Goal: Check status

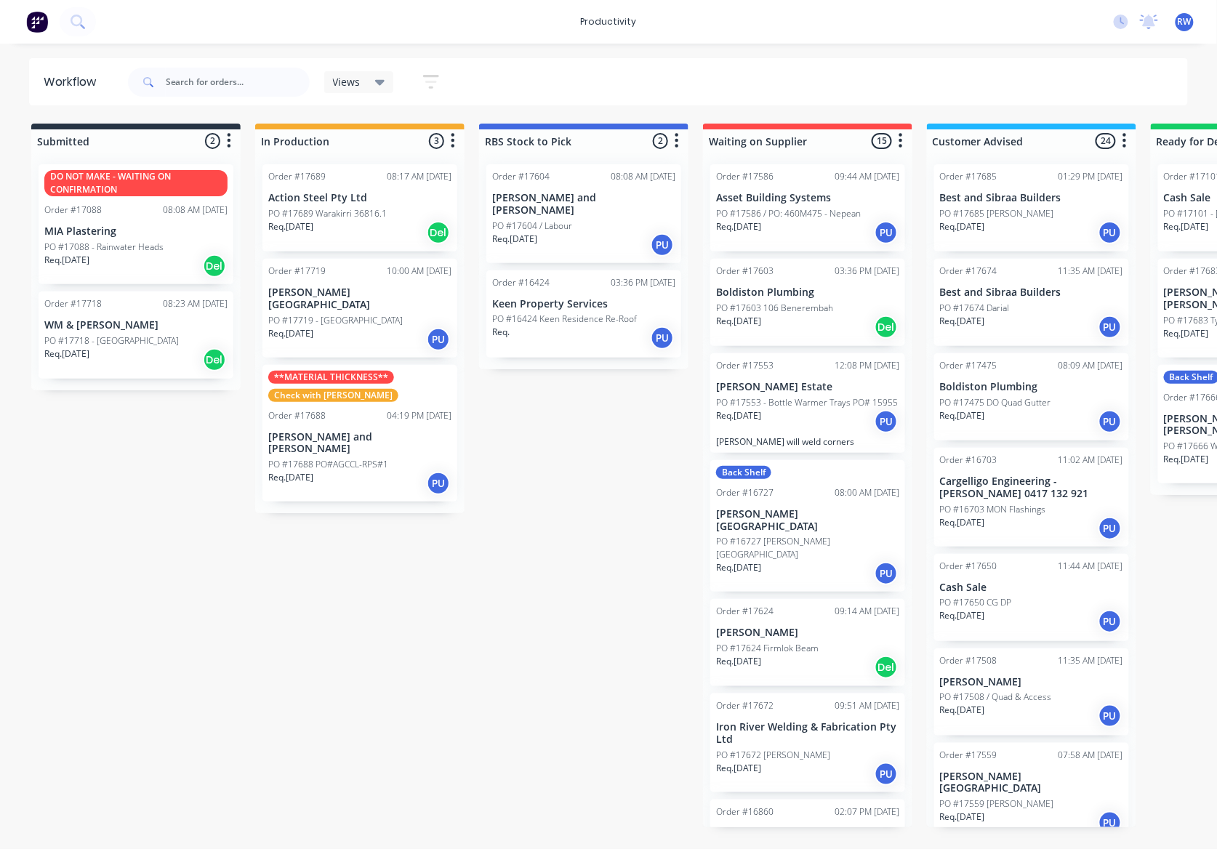
click at [108, 356] on div "Req. 03/10/25 Del" at bounding box center [135, 360] width 183 height 25
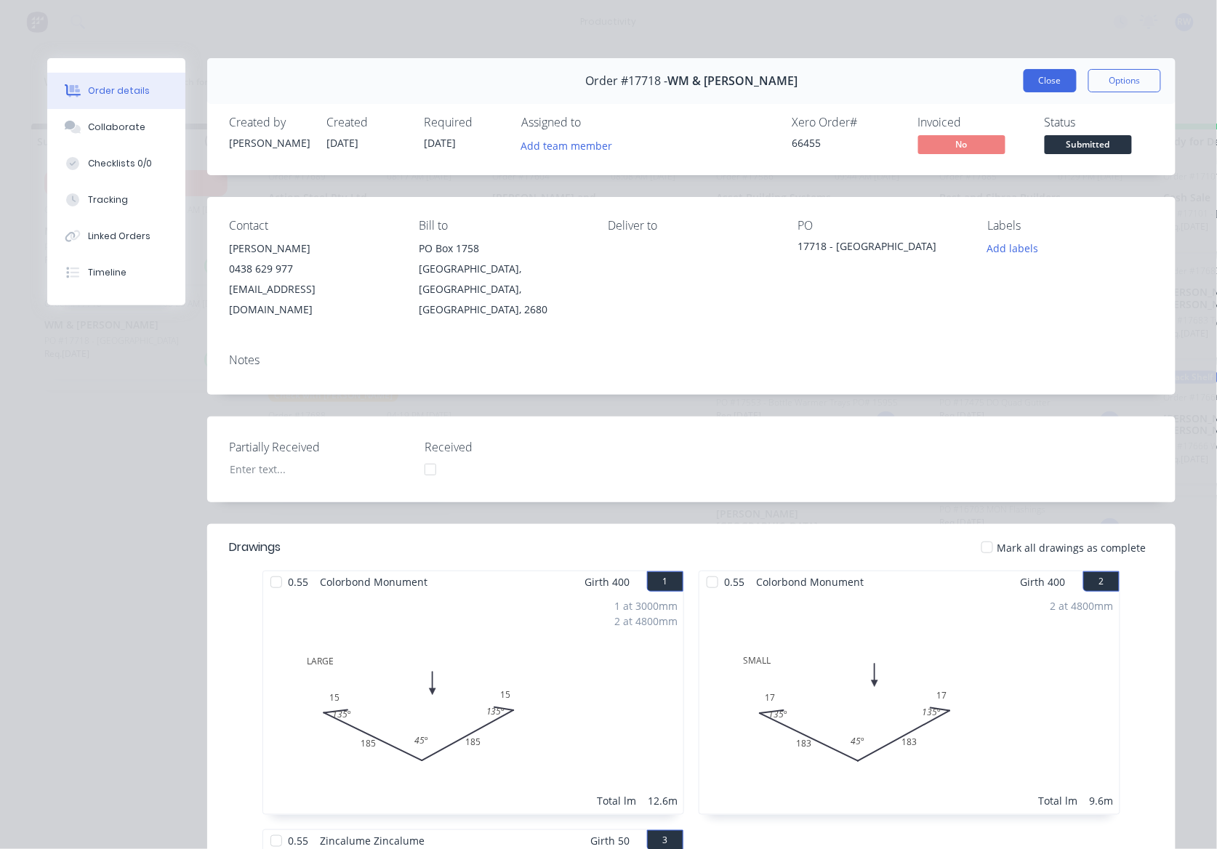
click at [1044, 86] on button "Close" at bounding box center [1050, 80] width 53 height 23
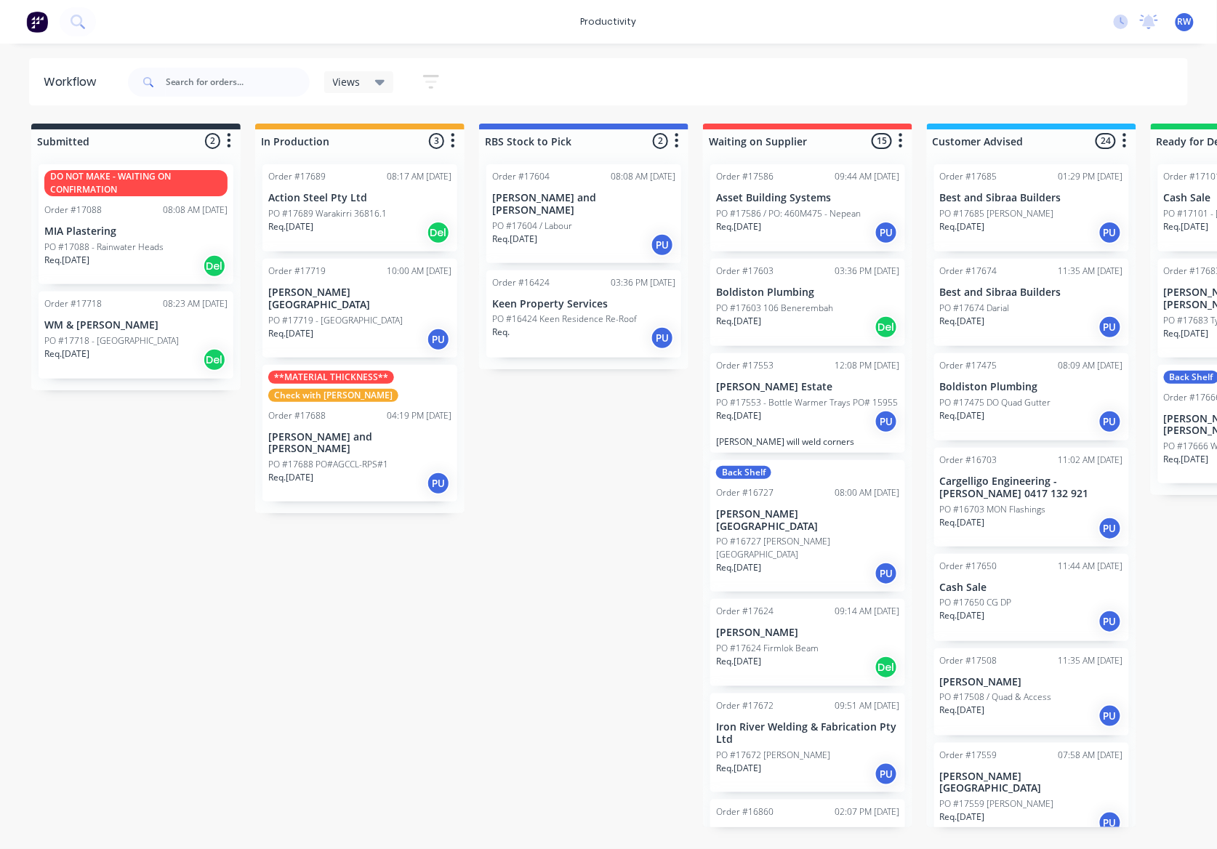
click at [291, 222] on p "Req. 01/10/25" at bounding box center [290, 226] width 45 height 13
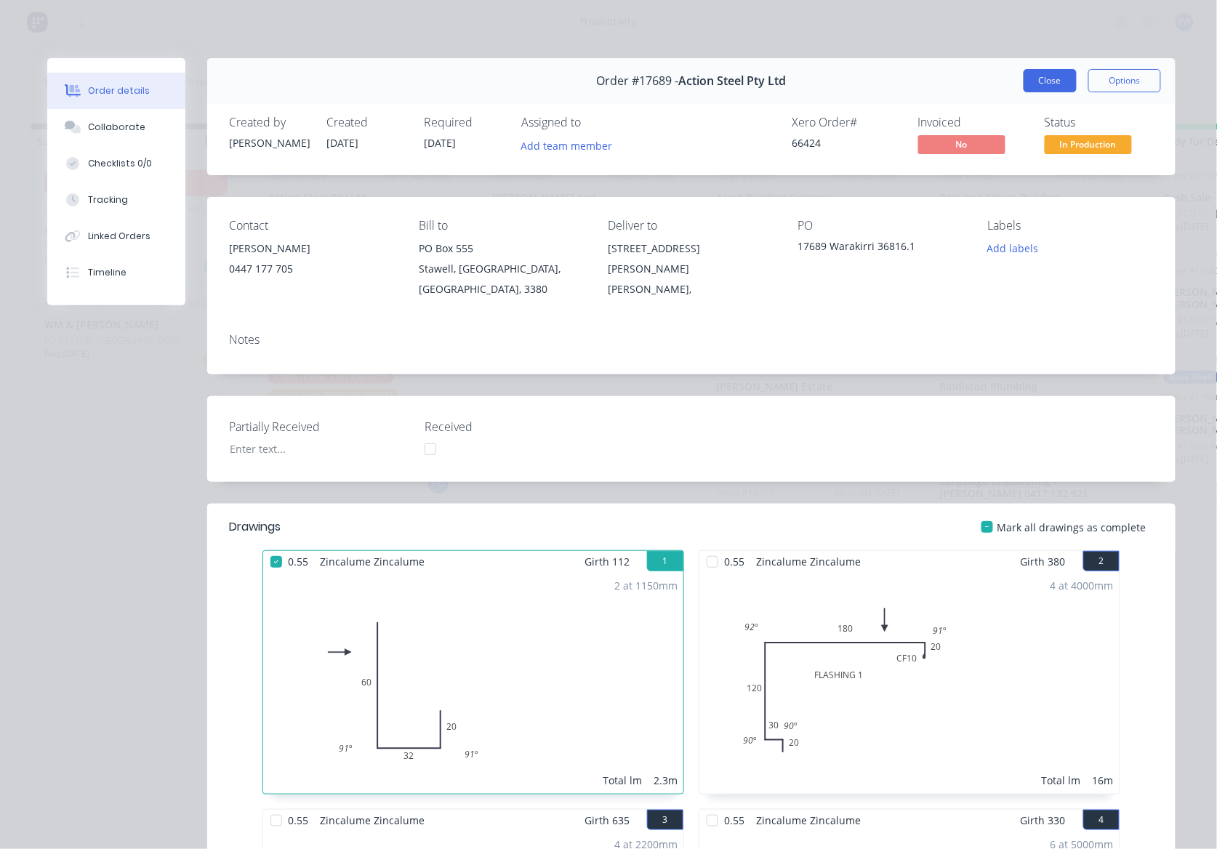
click at [1043, 87] on button "Close" at bounding box center [1050, 80] width 53 height 23
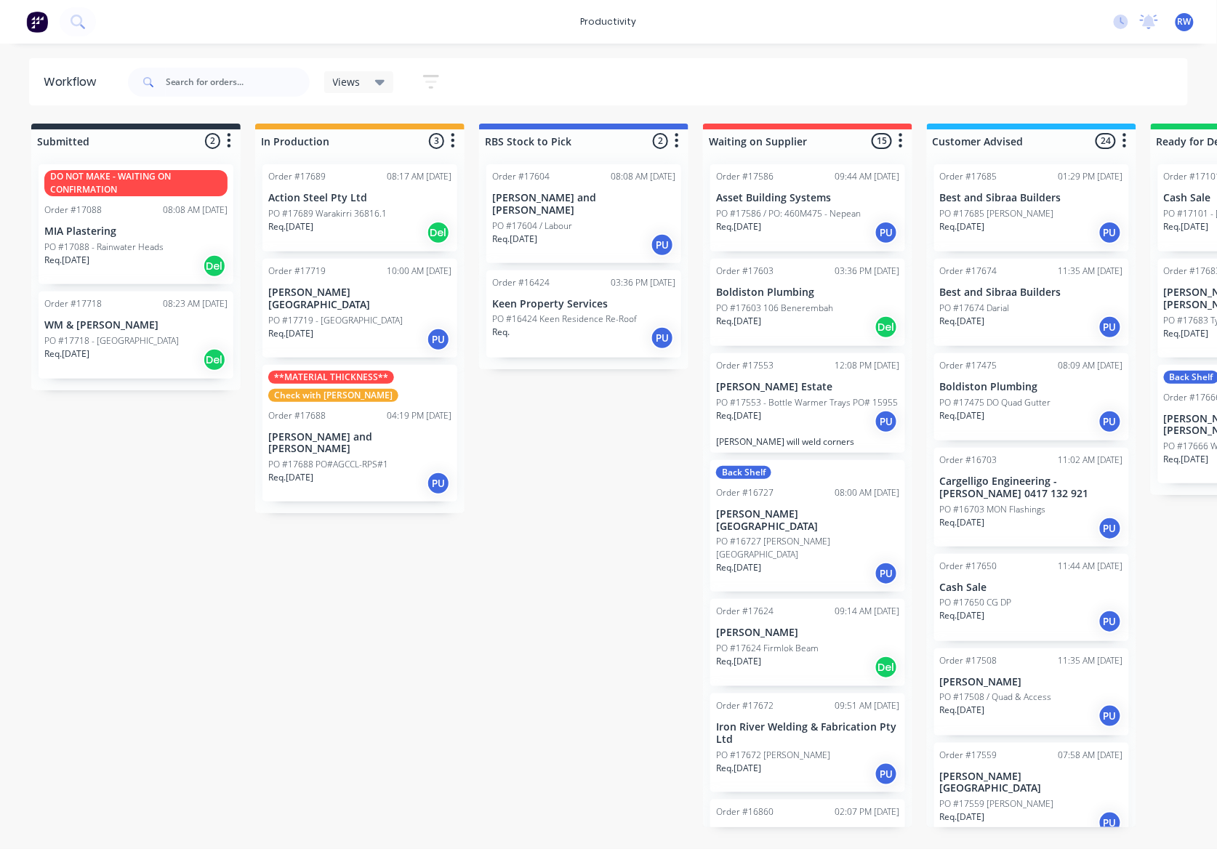
click at [313, 327] on p "Req. 03/10/25" at bounding box center [290, 333] width 45 height 13
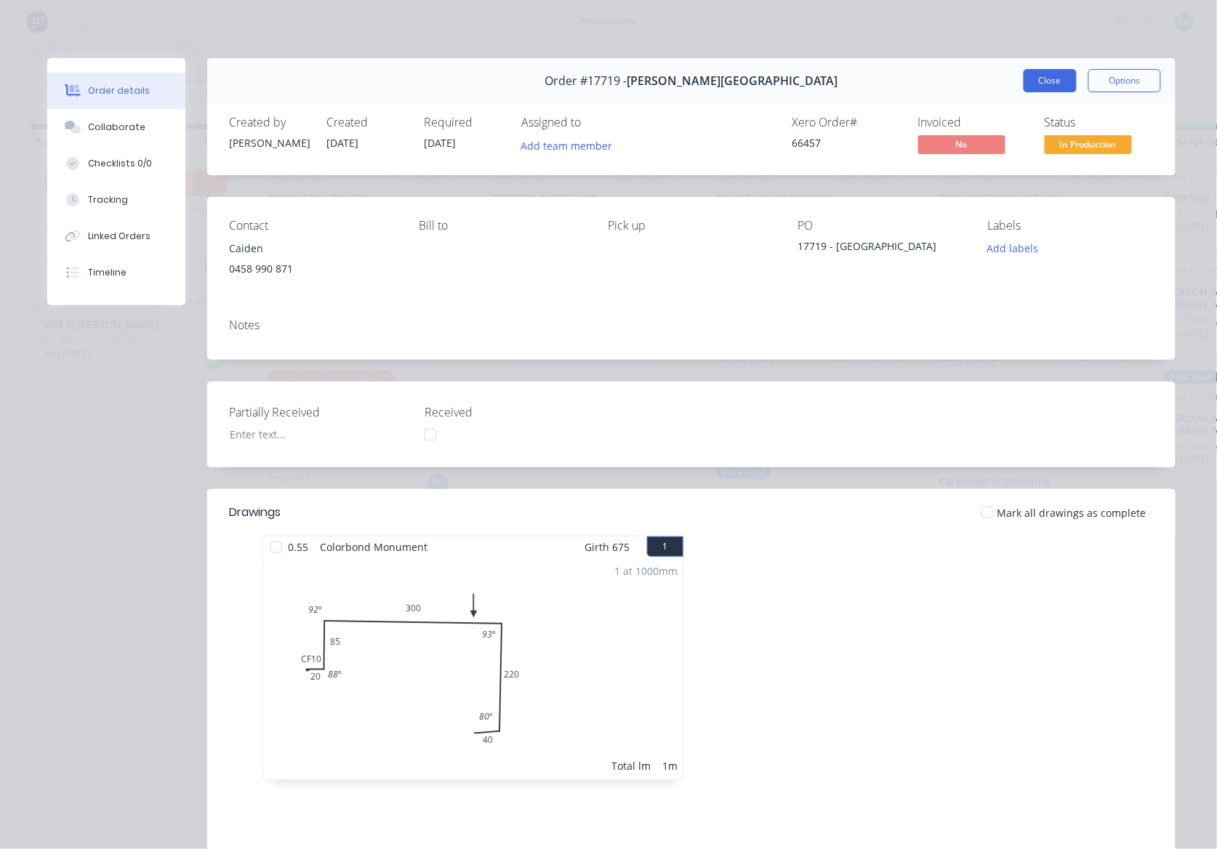
click at [1050, 80] on button "Close" at bounding box center [1050, 80] width 53 height 23
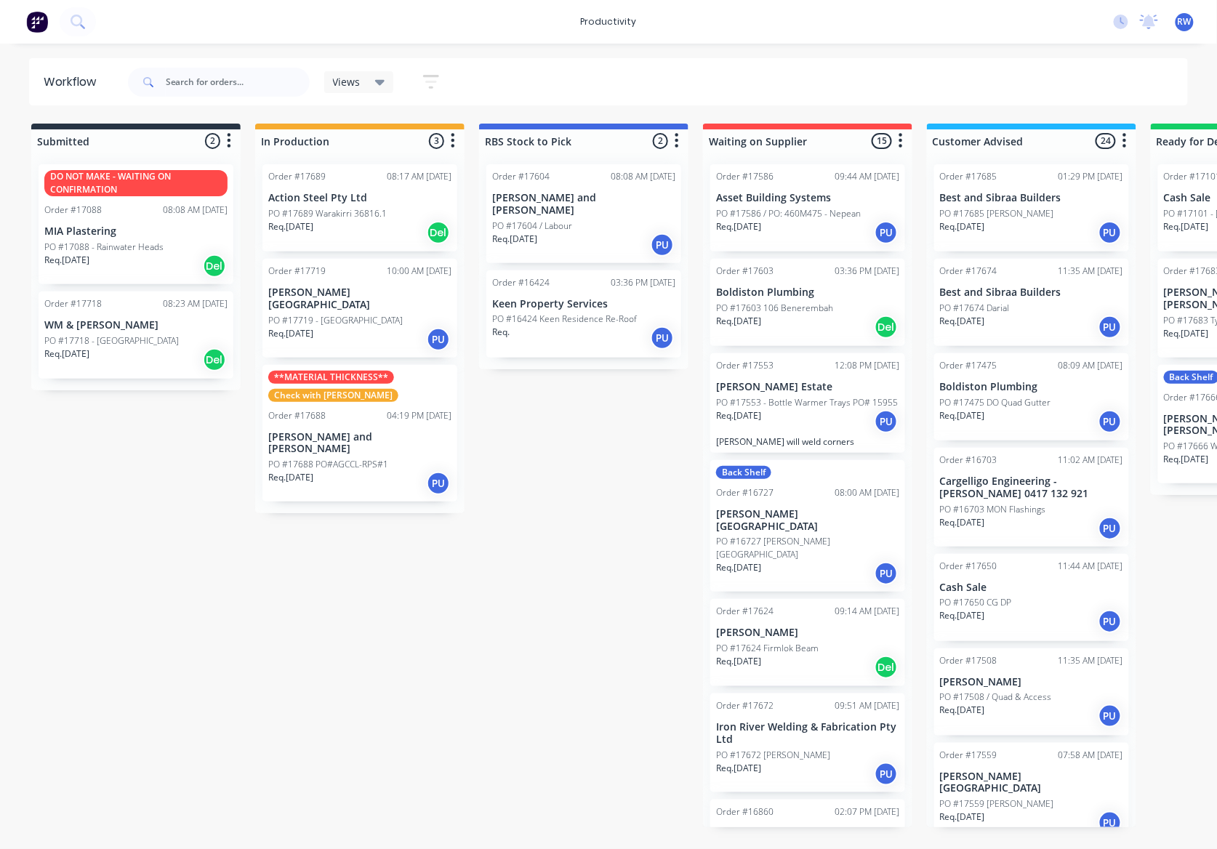
click at [369, 471] on div "Req. 30/09/25 PU" at bounding box center [359, 483] width 183 height 25
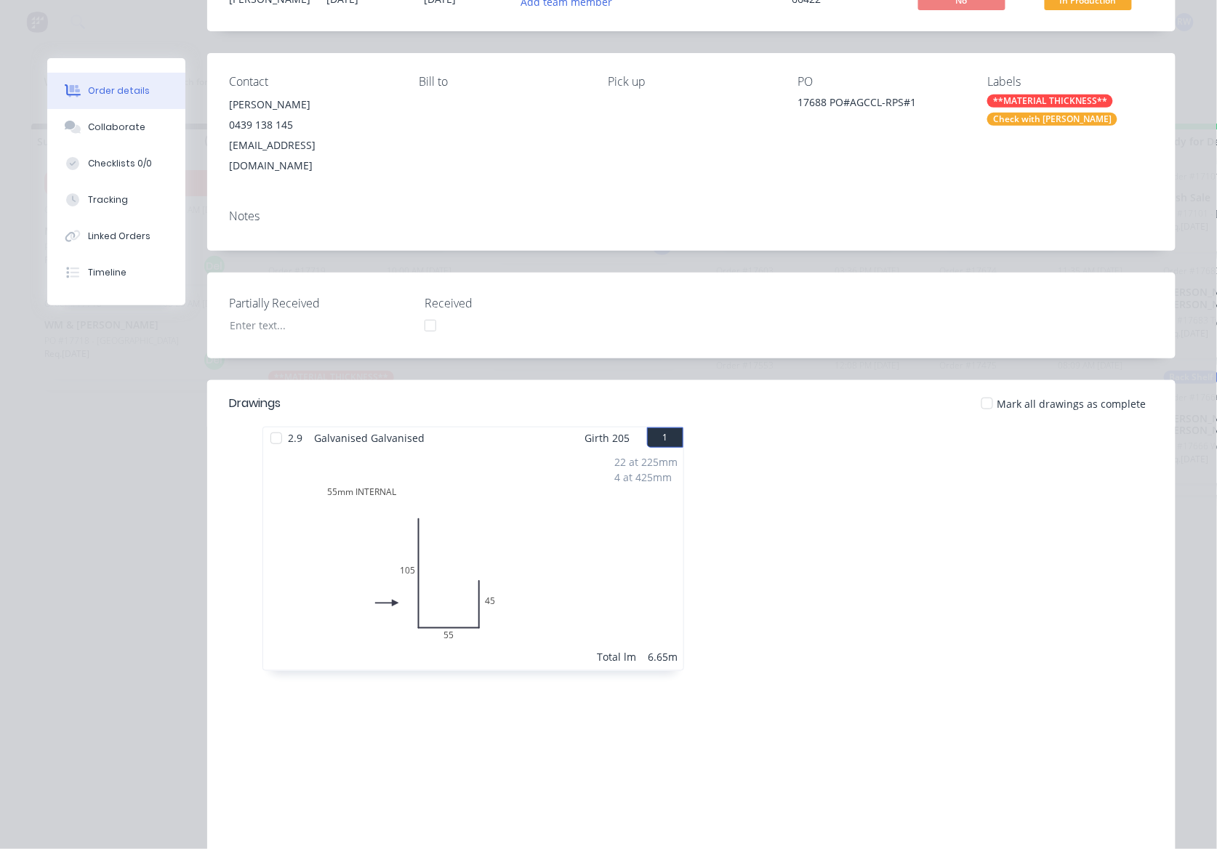
scroll to position [193, 0]
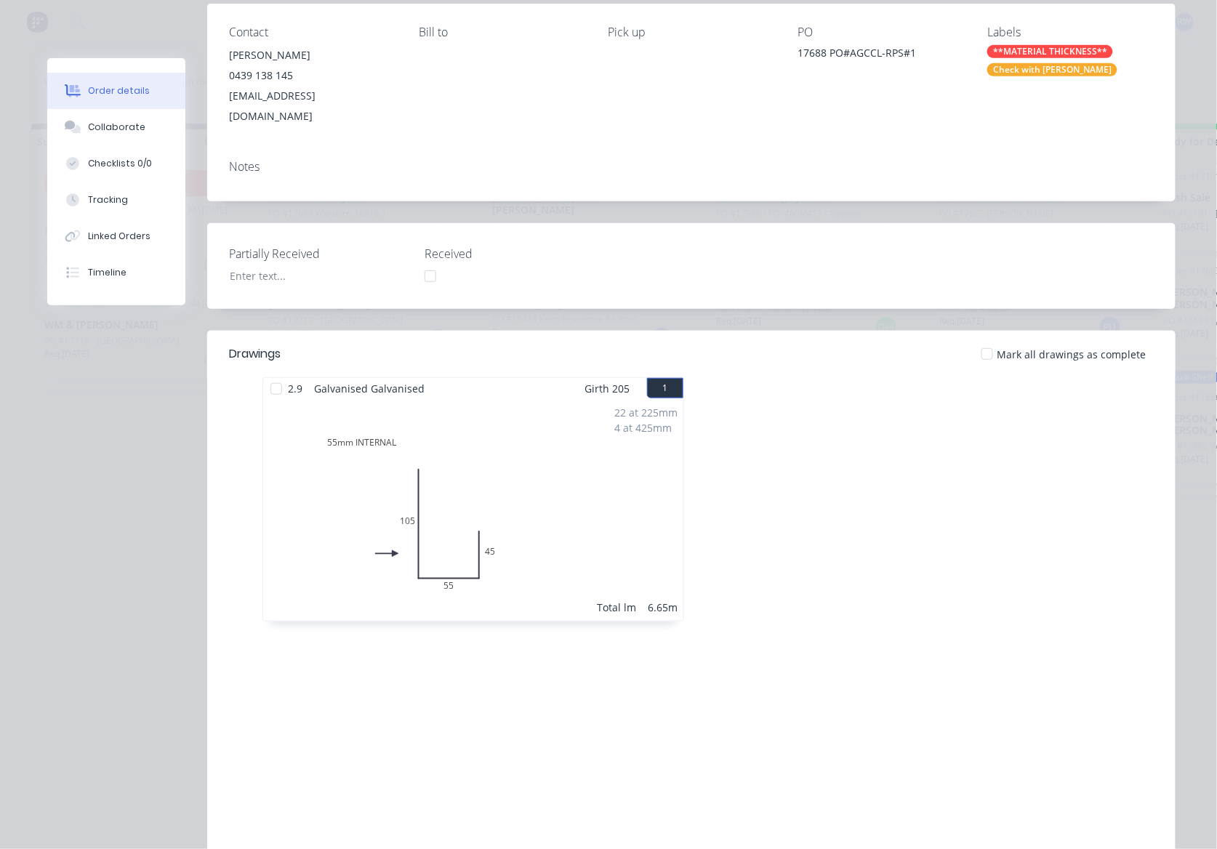
click at [268, 374] on div at bounding box center [276, 388] width 29 height 29
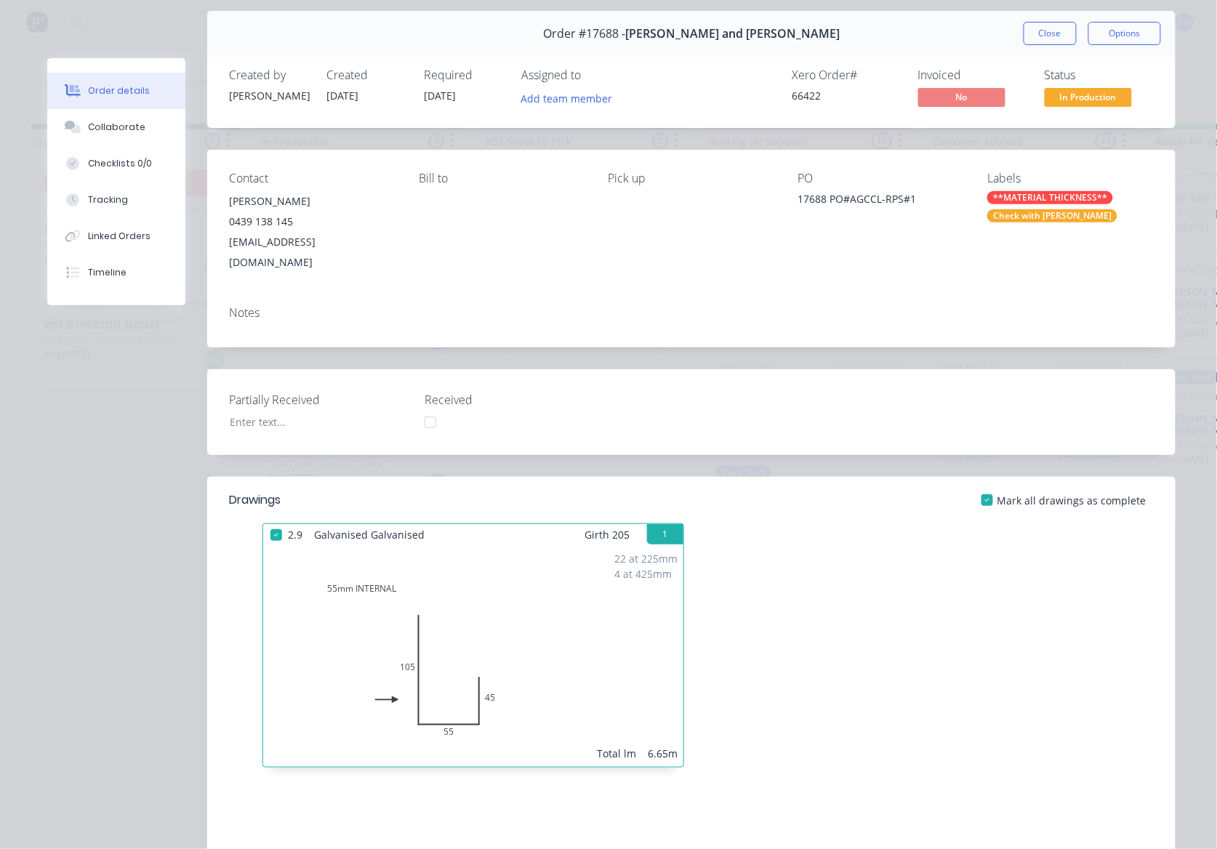
scroll to position [0, 0]
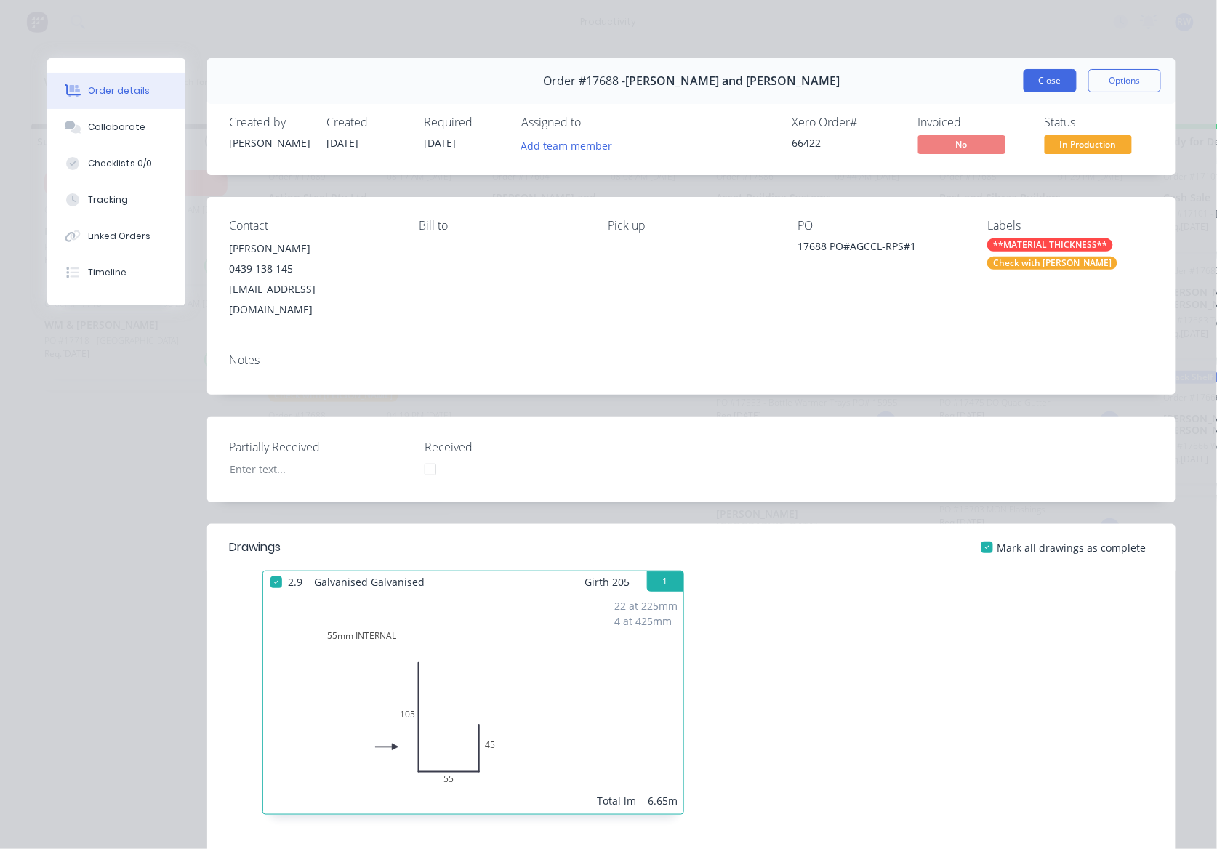
click at [1041, 84] on button "Close" at bounding box center [1050, 80] width 53 height 23
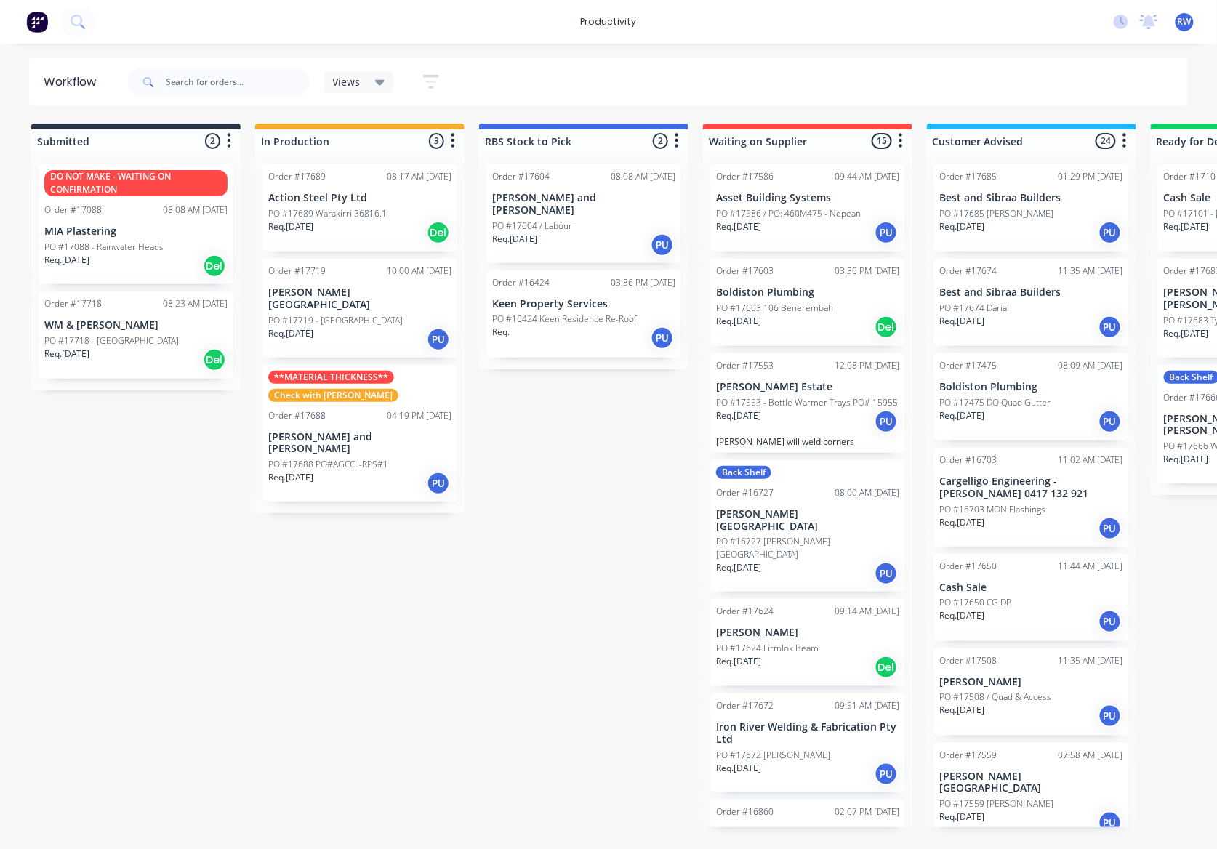
click at [153, 364] on div "Req. 03/10/25 Del" at bounding box center [135, 360] width 183 height 25
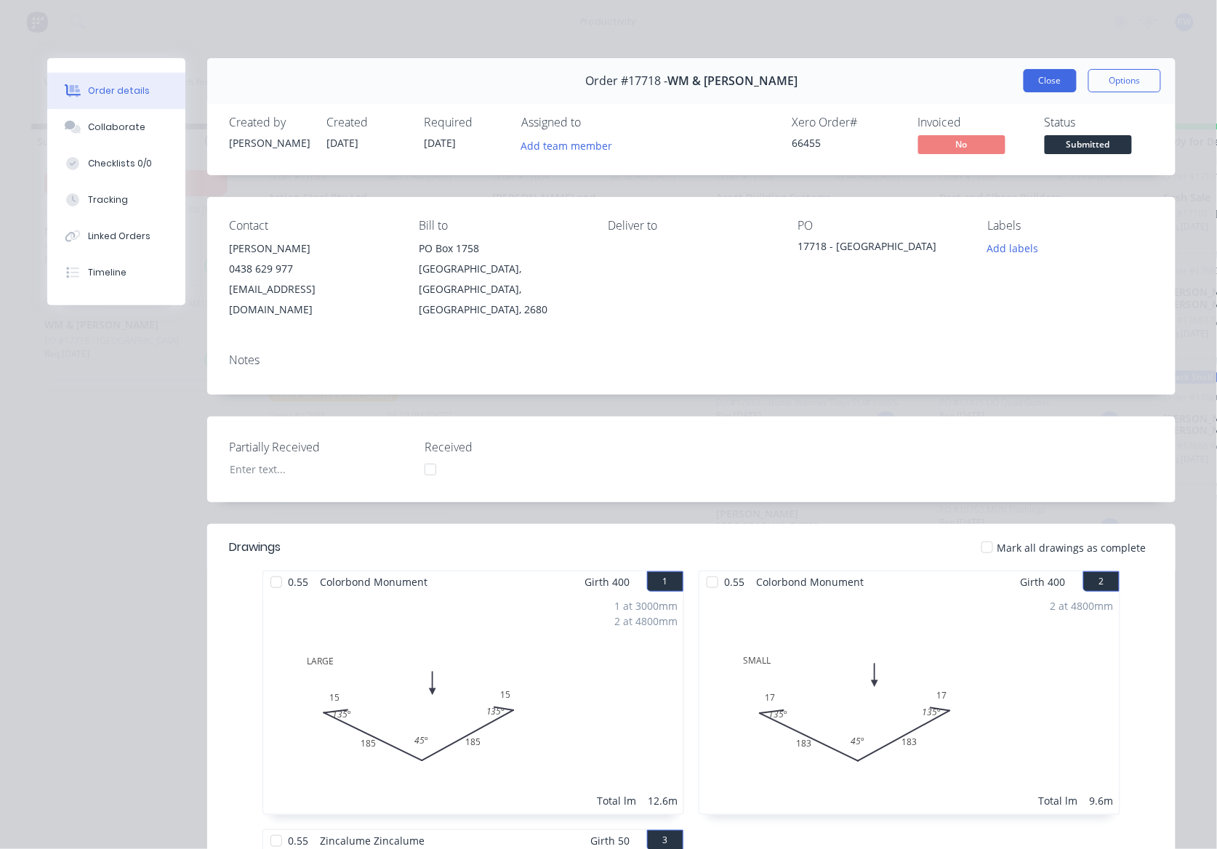
click at [1053, 88] on button "Close" at bounding box center [1050, 80] width 53 height 23
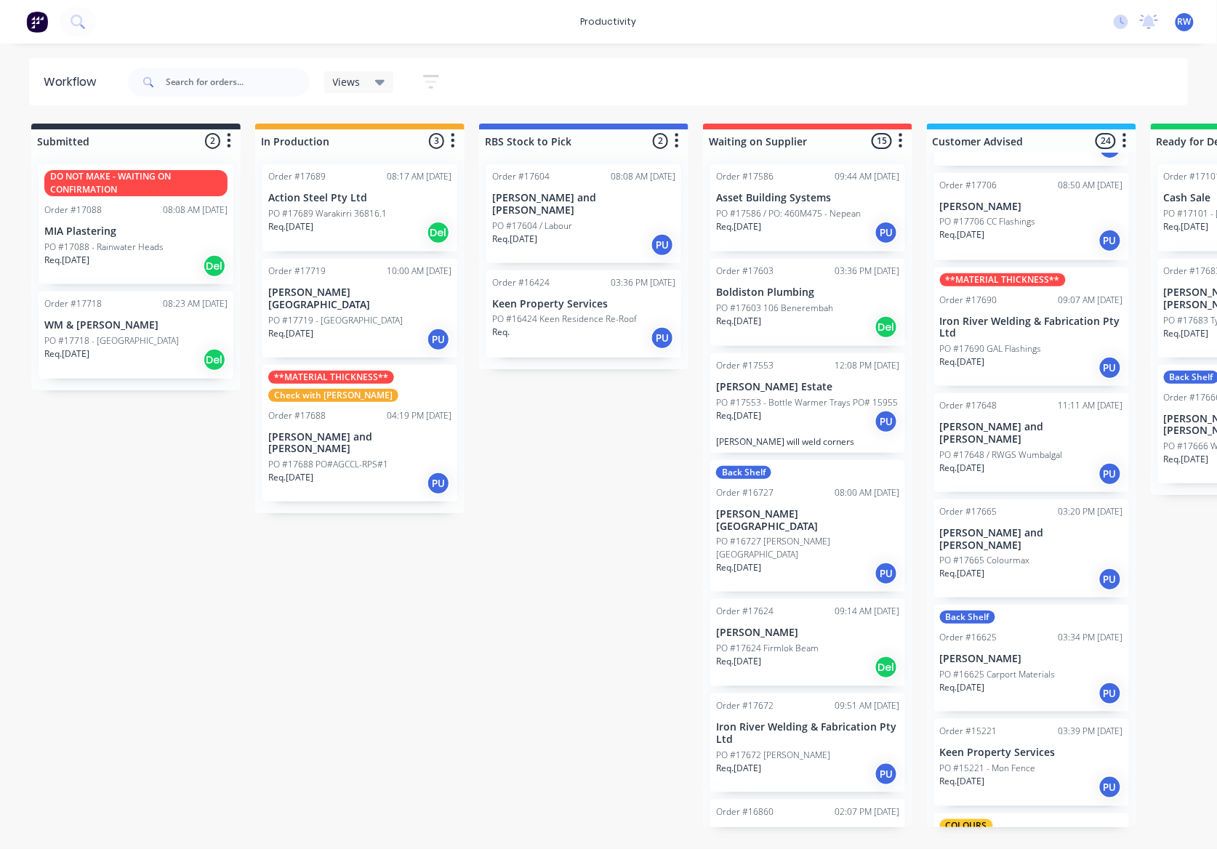
scroll to position [1163, 0]
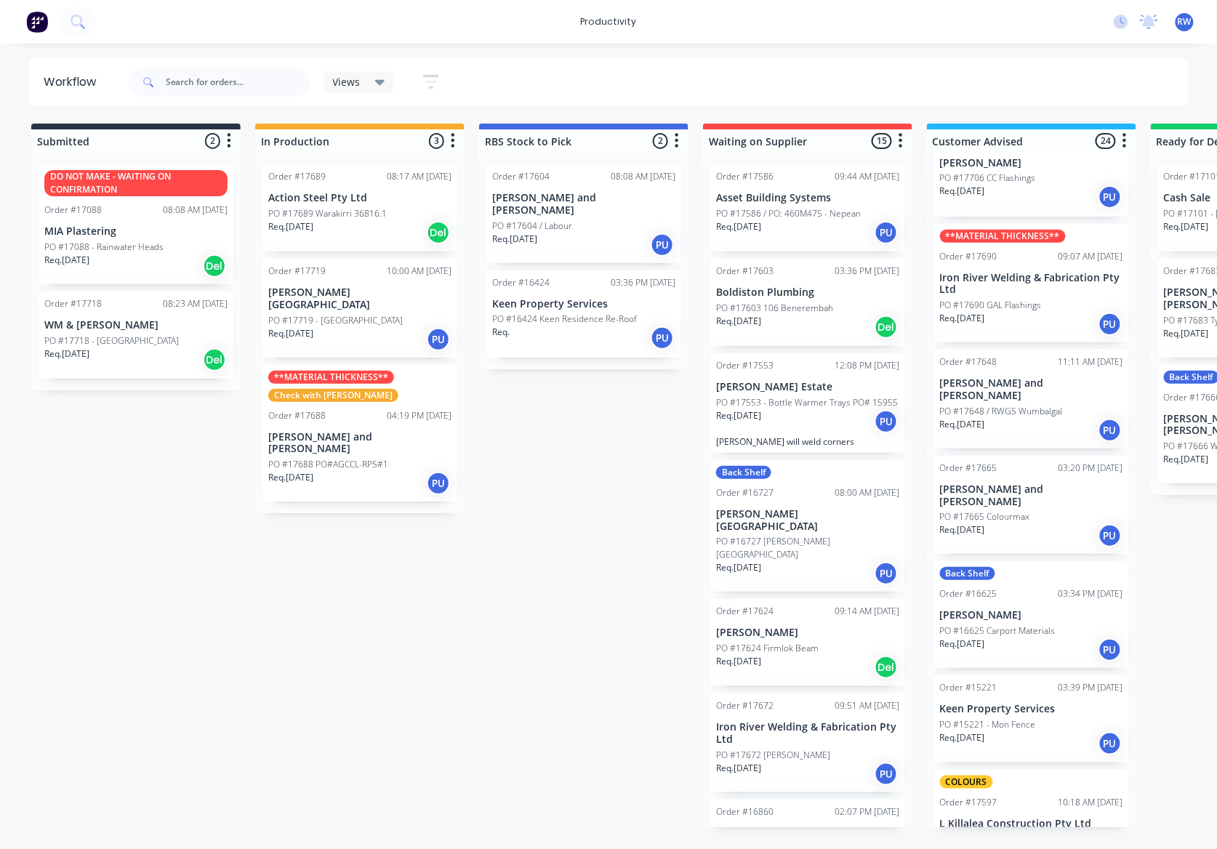
click at [985, 418] on p "Req. 24/09/25" at bounding box center [962, 424] width 45 height 13
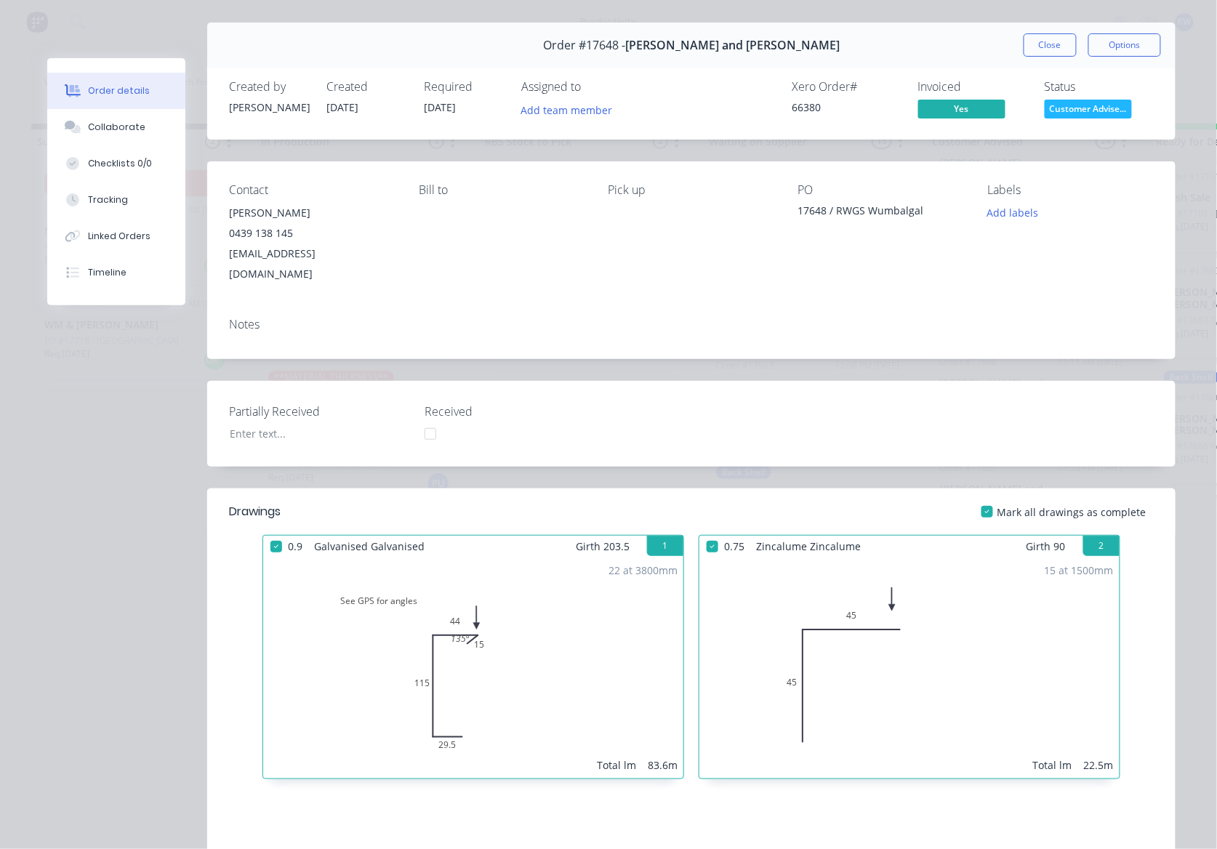
scroll to position [0, 0]
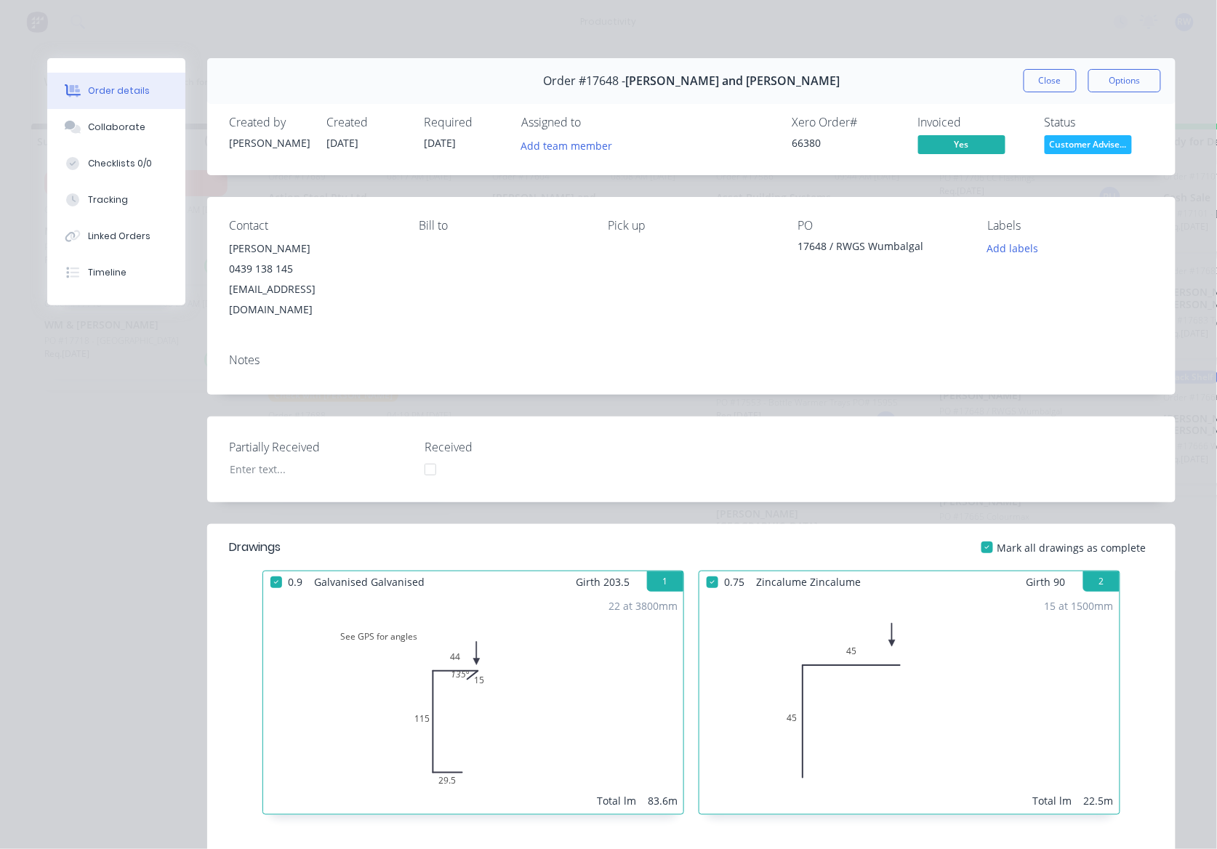
drag, startPoint x: 1053, startPoint y: 85, endPoint x: 1021, endPoint y: 143, distance: 65.8
click at [1044, 103] on div "Order #17648 - Jay and Penny Sargeant Close Options" at bounding box center [691, 81] width 969 height 46
click at [1047, 86] on button "Close" at bounding box center [1050, 80] width 53 height 23
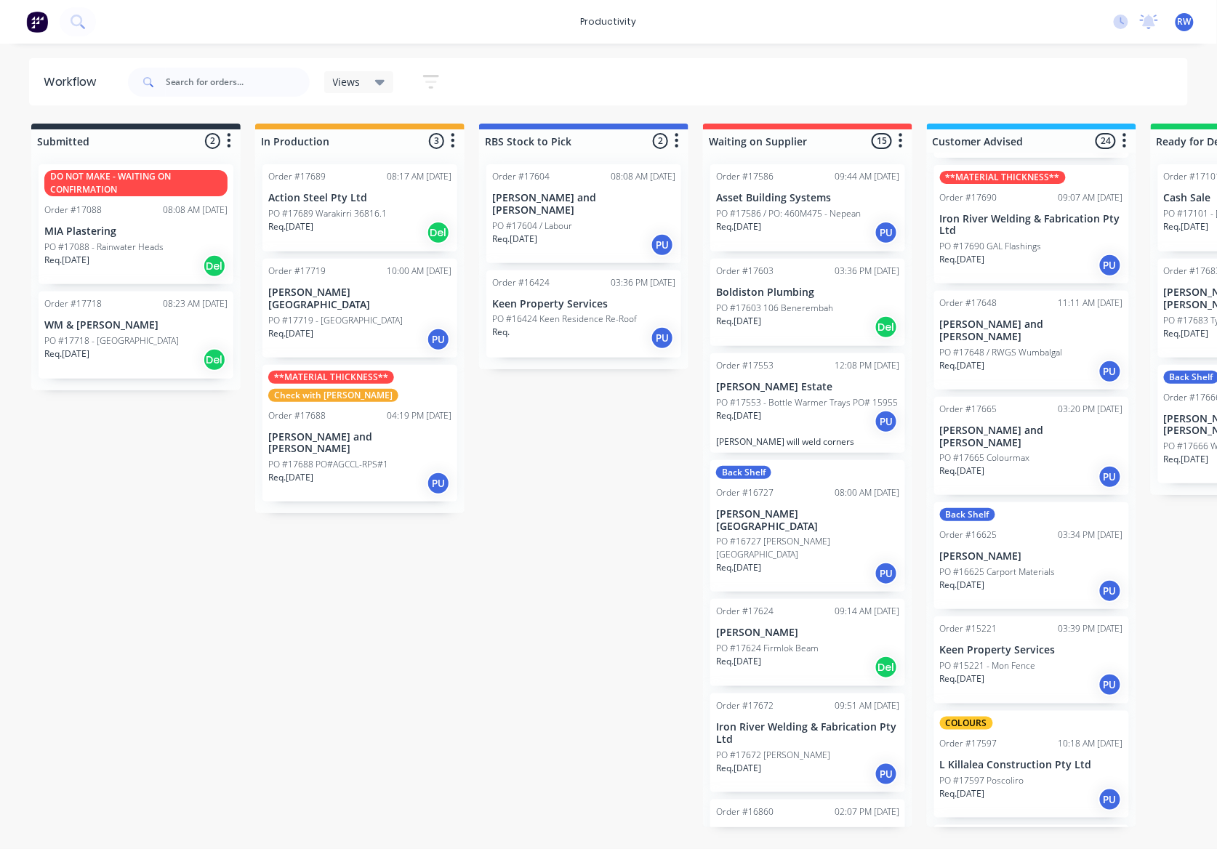
scroll to position [1126, 0]
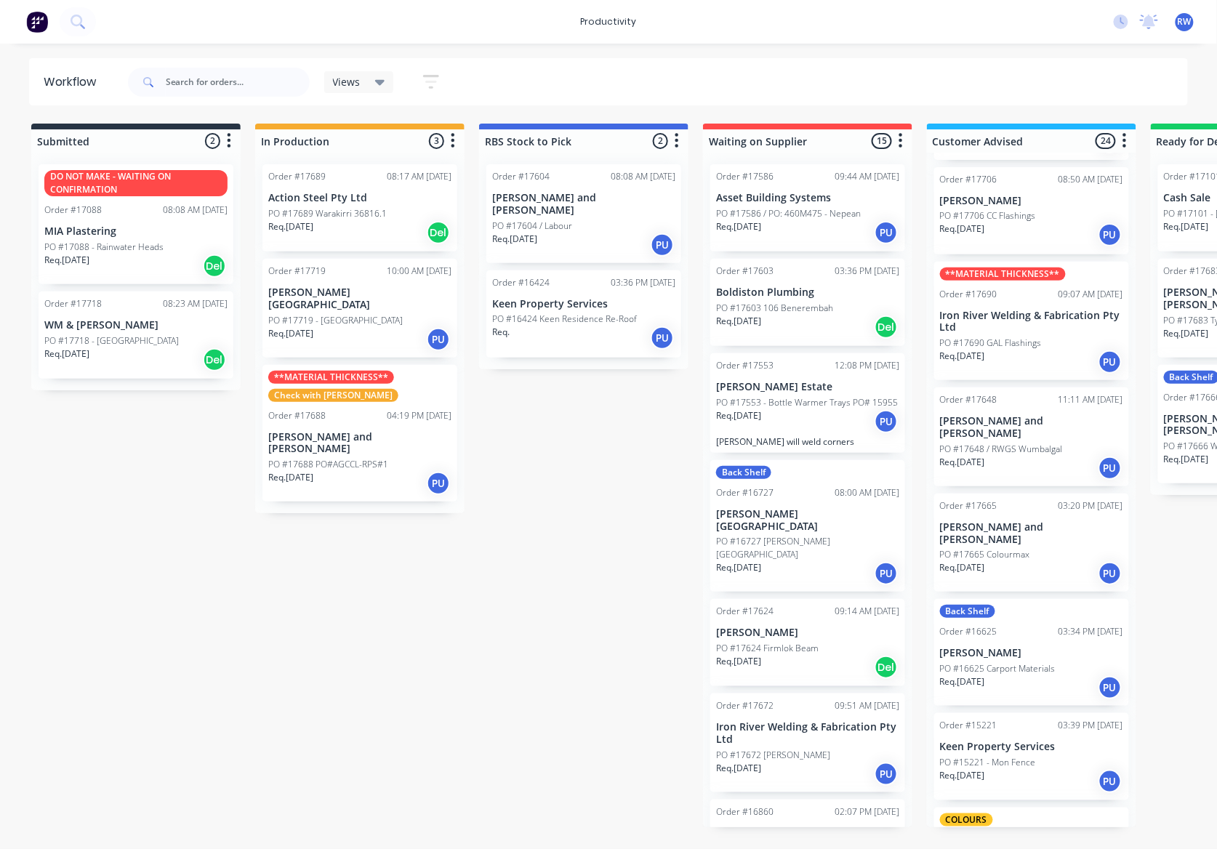
click at [993, 548] on p "PO #17665 Colourmax" at bounding box center [985, 554] width 90 height 13
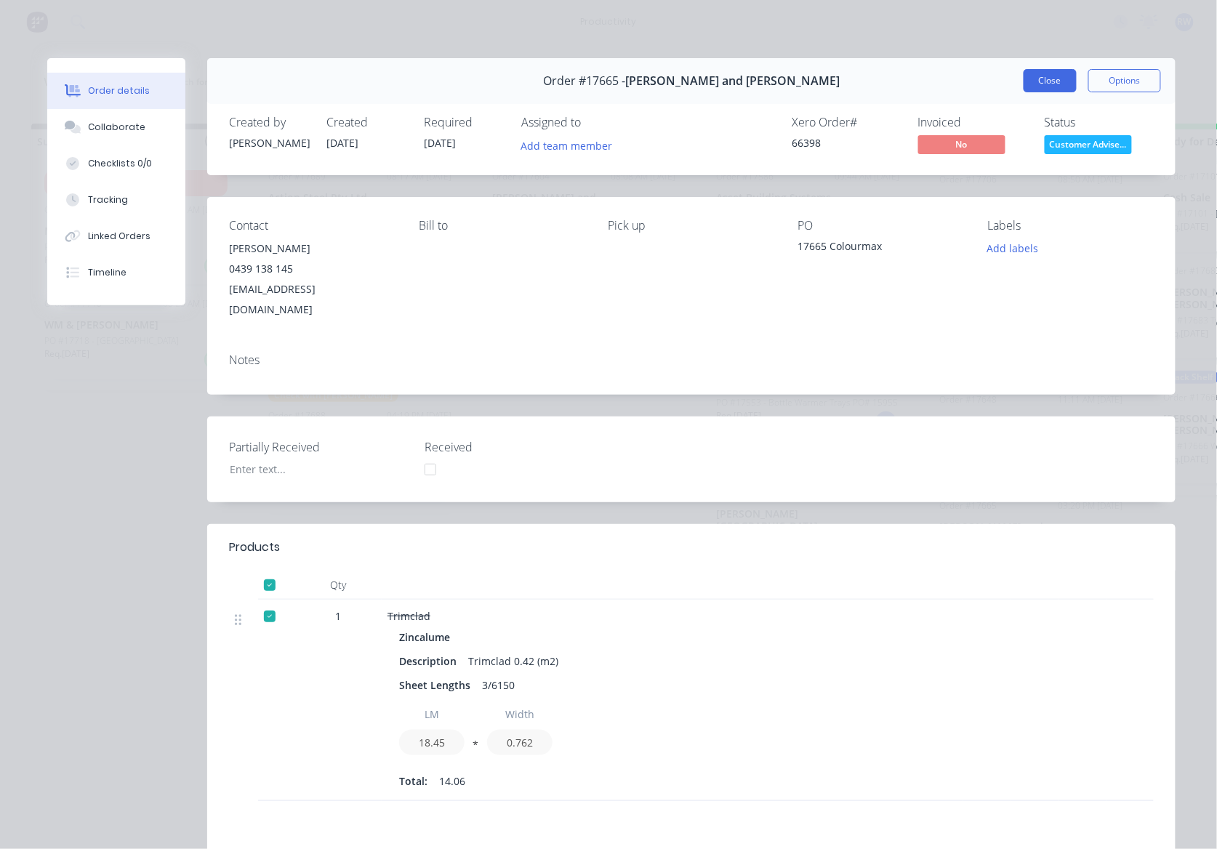
click at [1034, 81] on button "Close" at bounding box center [1050, 80] width 53 height 23
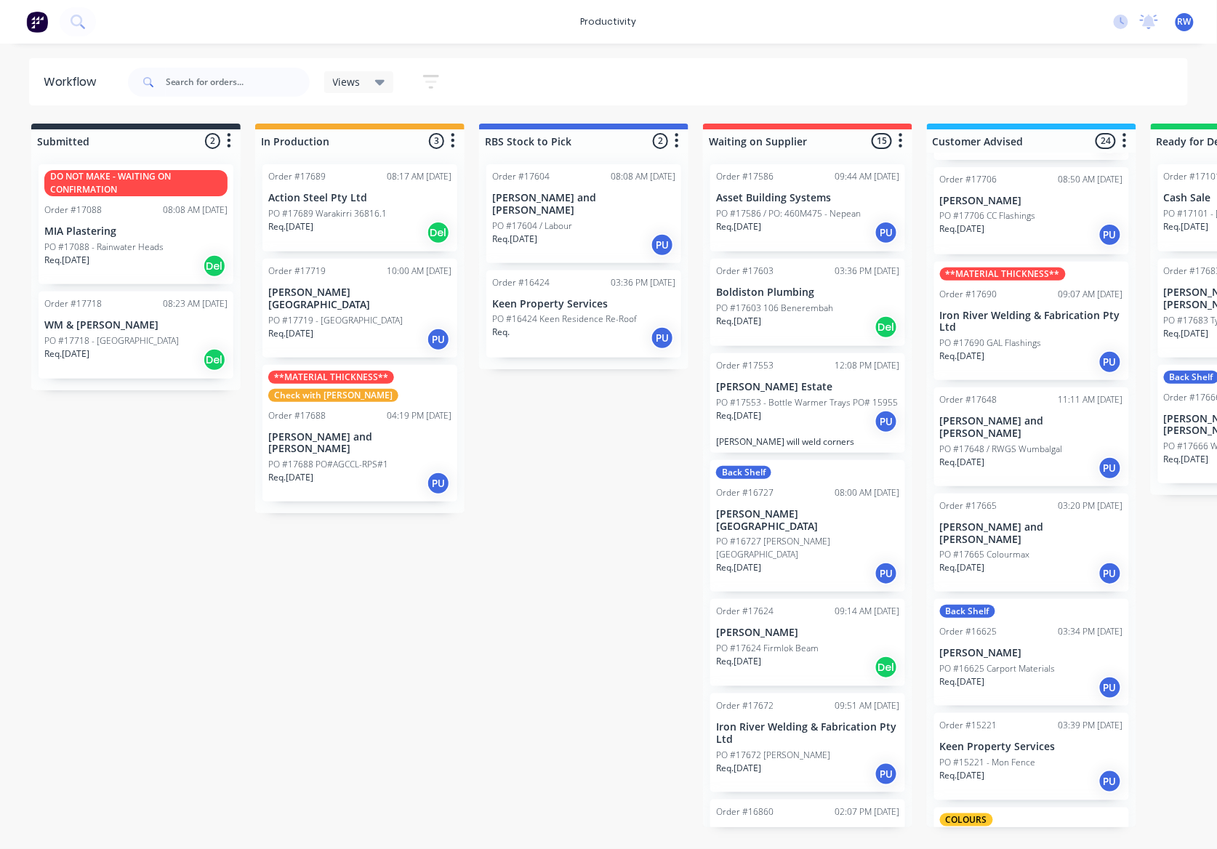
click at [1005, 456] on div "Req. 24/09/25 PU" at bounding box center [1031, 468] width 183 height 25
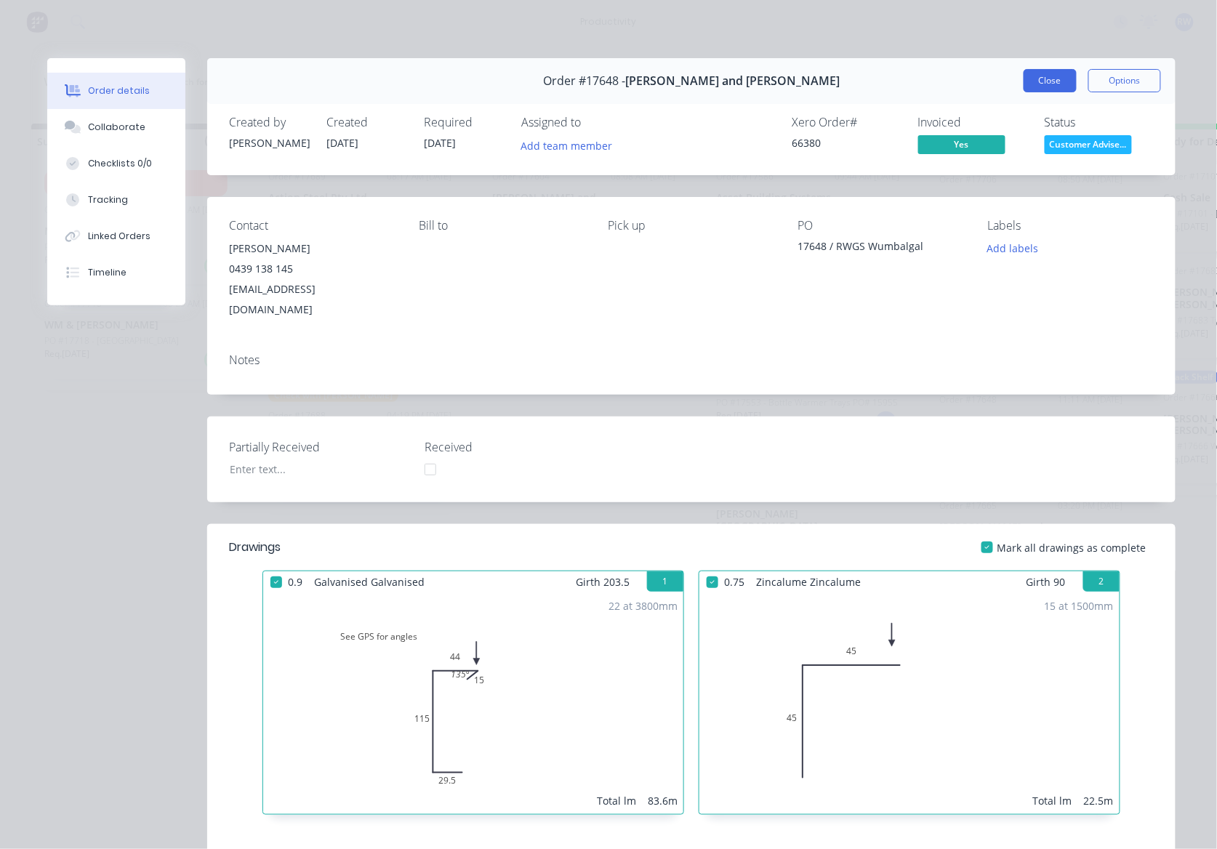
click at [1036, 79] on button "Close" at bounding box center [1050, 80] width 53 height 23
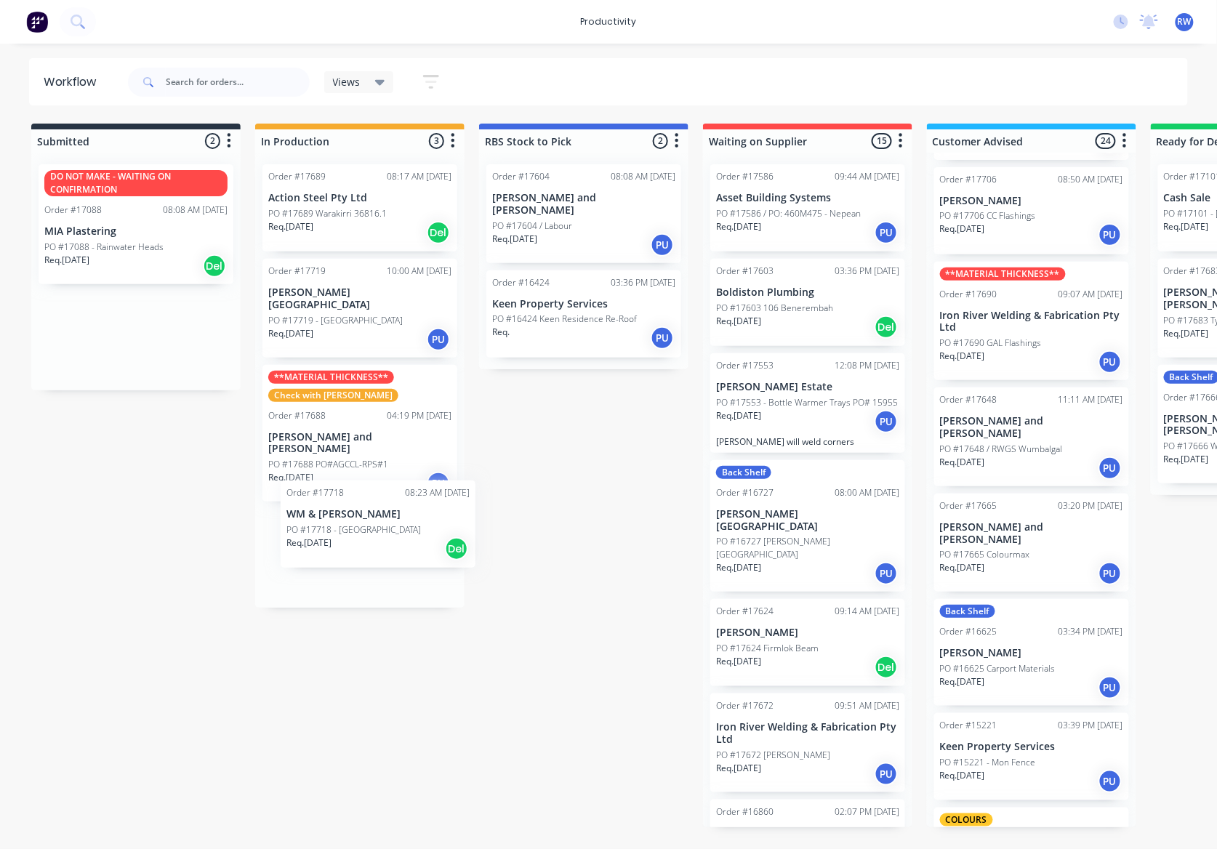
drag, startPoint x: 167, startPoint y: 350, endPoint x: 414, endPoint y: 545, distance: 313.8
click at [414, 545] on div "Submitted 2 Sort By Created date Required date Order number Customer name Most …" at bounding box center [885, 476] width 1792 height 704
click at [391, 565] on div "Req. 03/10/25 Del" at bounding box center [359, 577] width 183 height 25
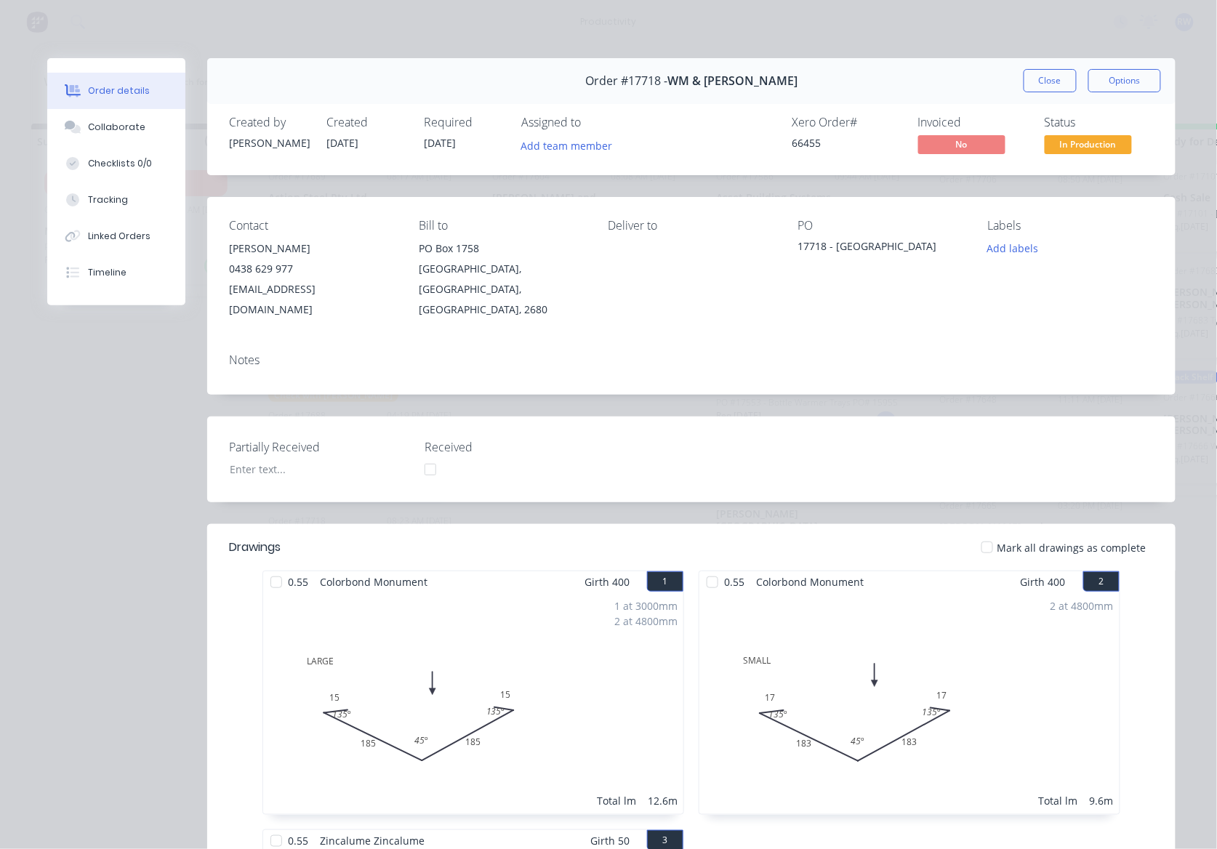
click at [1062, 79] on button "Close" at bounding box center [1050, 80] width 53 height 23
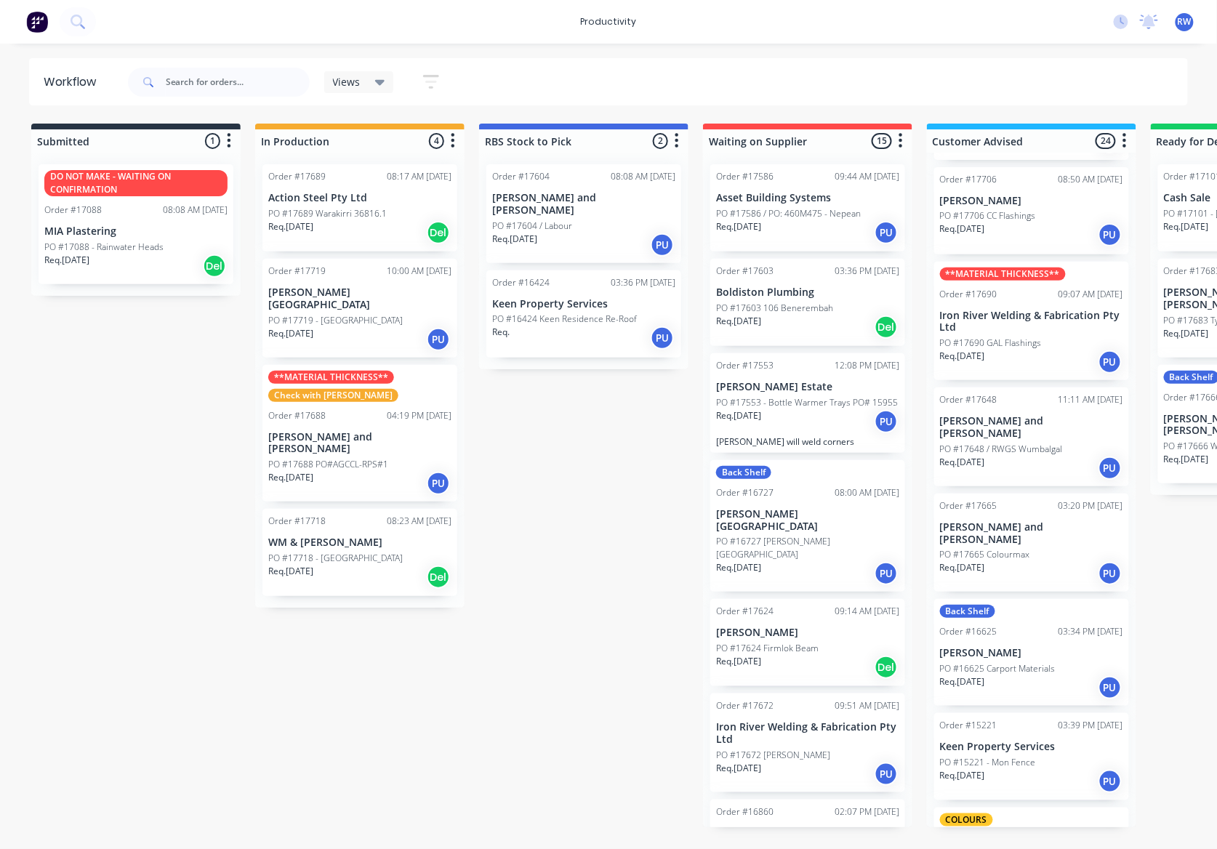
click at [346, 327] on div "Req. 03/10/25 PU" at bounding box center [359, 339] width 183 height 25
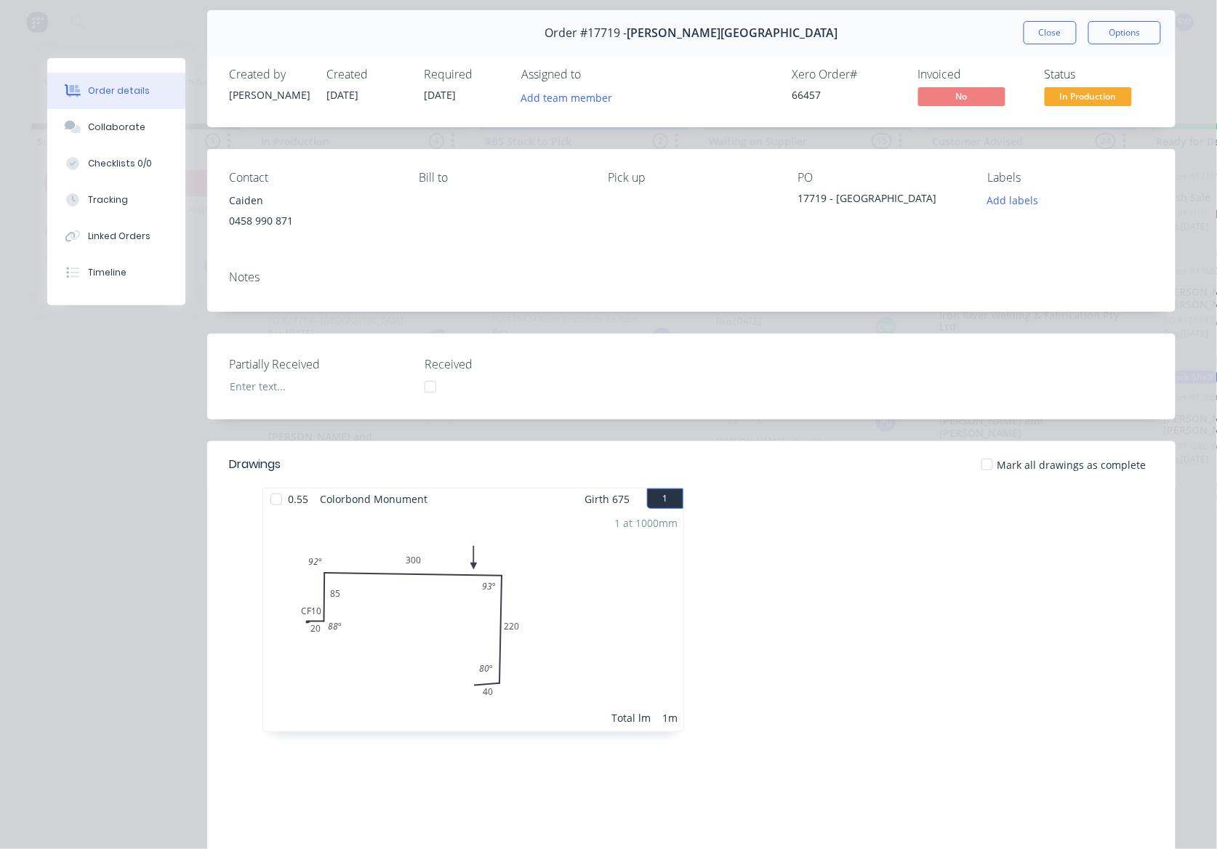
scroll to position [0, 0]
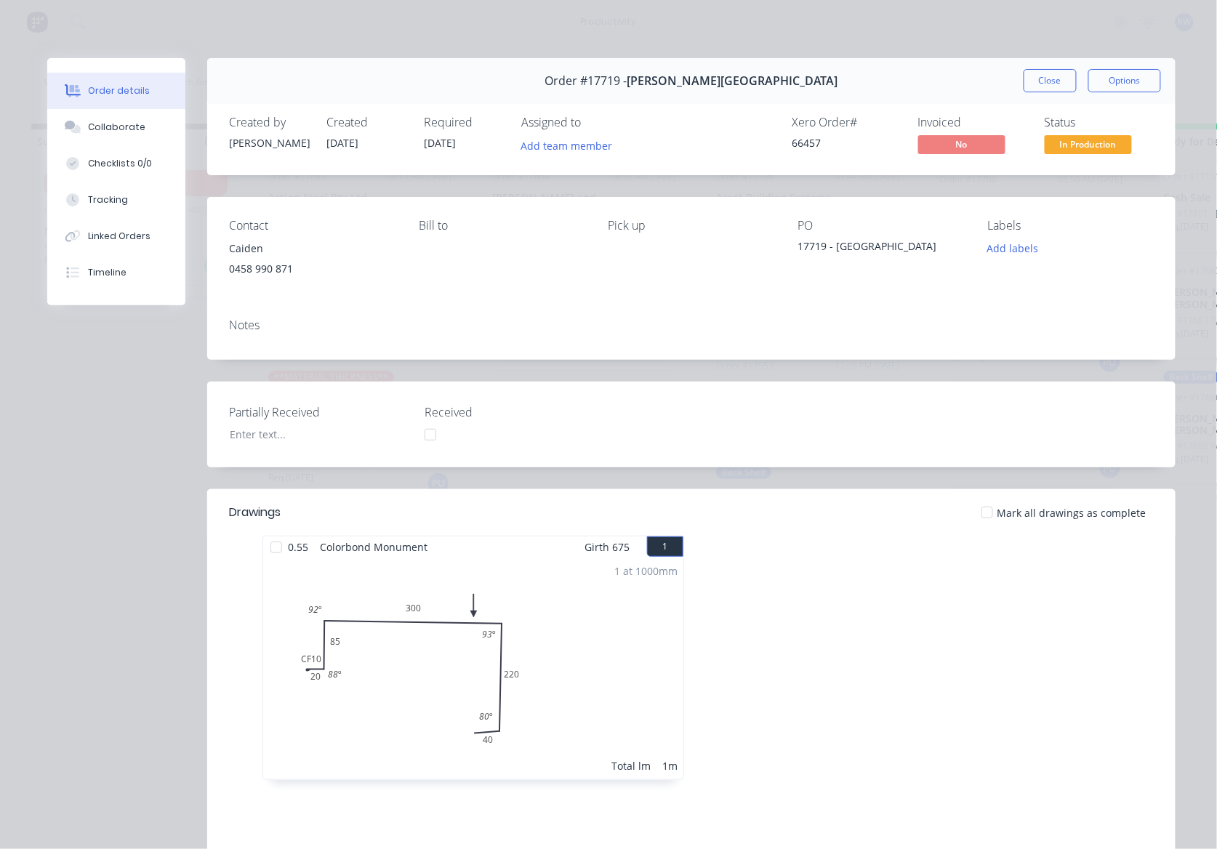
click at [1033, 84] on button "Close" at bounding box center [1050, 80] width 53 height 23
